Goal: Use online tool/utility: Utilize a website feature to perform a specific function

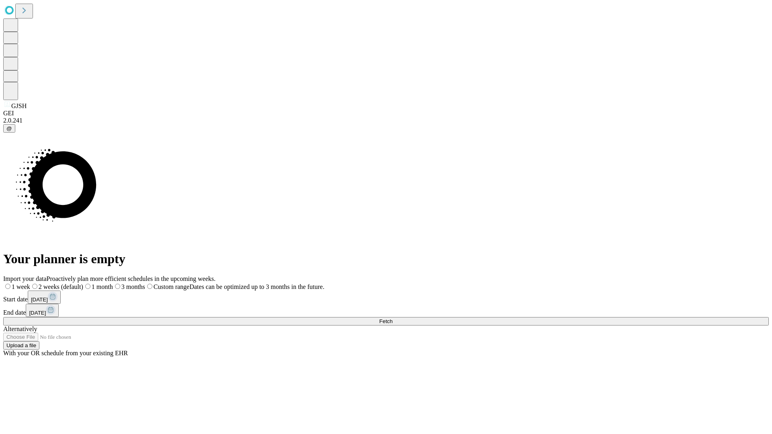
click at [392, 318] on span "Fetch" at bounding box center [385, 321] width 13 height 6
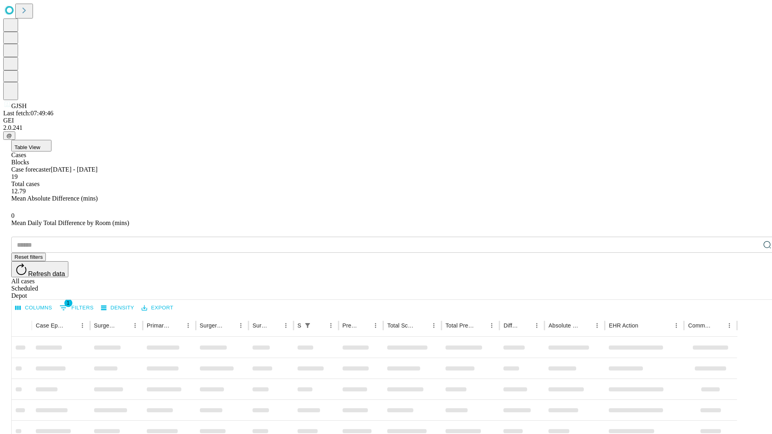
click at [40, 144] on span "Table View" at bounding box center [27, 147] width 26 height 6
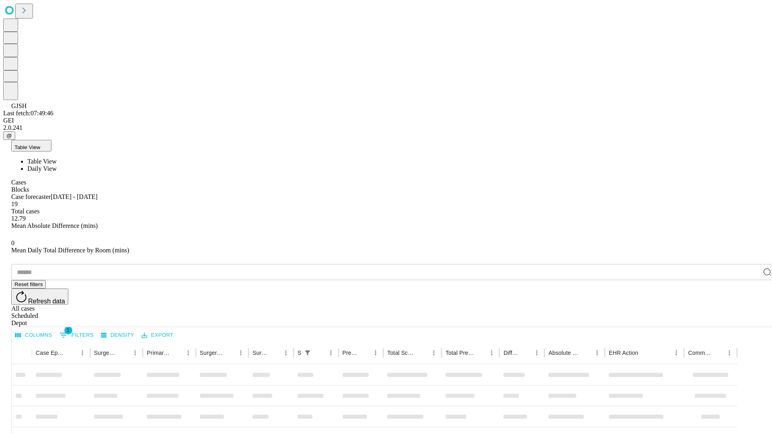
click at [57, 165] on span "Daily View" at bounding box center [41, 168] width 29 height 7
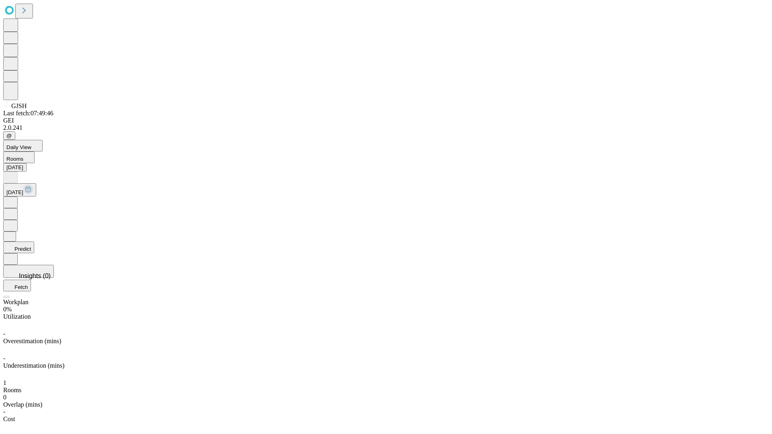
click at [34, 242] on button "Predict" at bounding box center [18, 248] width 31 height 12
